Goal: Task Accomplishment & Management: Use online tool/utility

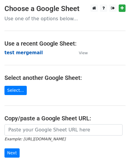
click at [28, 51] on strong "test mergemail" at bounding box center [23, 52] width 38 height 5
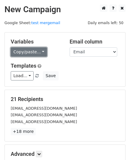
click at [28, 53] on link "Copy/paste..." at bounding box center [29, 51] width 36 height 9
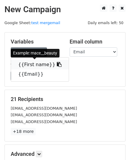
click at [29, 65] on link "{{First name}}" at bounding box center [40, 65] width 58 height 10
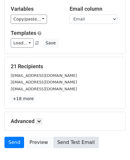
scroll to position [70, 0]
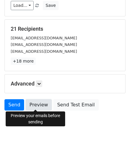
click at [36, 103] on link "Preview" at bounding box center [39, 104] width 26 height 11
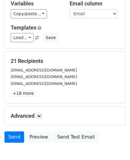
scroll to position [0, 0]
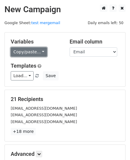
click at [37, 53] on link "Copy/paste..." at bounding box center [29, 51] width 36 height 9
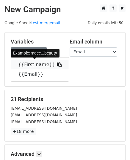
click at [37, 64] on link "{{First name}}" at bounding box center [40, 65] width 58 height 10
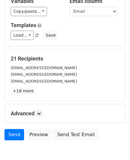
scroll to position [70, 0]
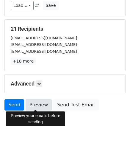
click at [34, 102] on link "Preview" at bounding box center [39, 104] width 26 height 11
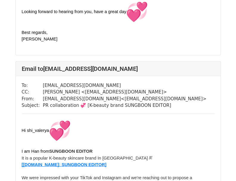
scroll to position [475, 0]
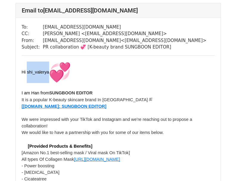
drag, startPoint x: 27, startPoint y: 78, endPoint x: 48, endPoint y: 78, distance: 21.1
click at [48, 74] on span "Hi shi_valerya" at bounding box center [46, 72] width 49 height 5
click at [100, 83] on p "Hi shi_valerya" at bounding box center [118, 72] width 193 height 21
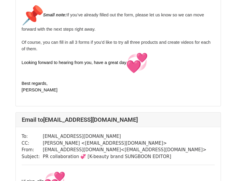
scroll to position [891, 0]
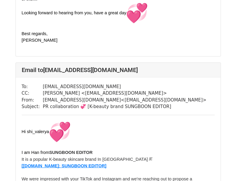
scroll to position [535, 0]
